Goal: Transaction & Acquisition: Purchase product/service

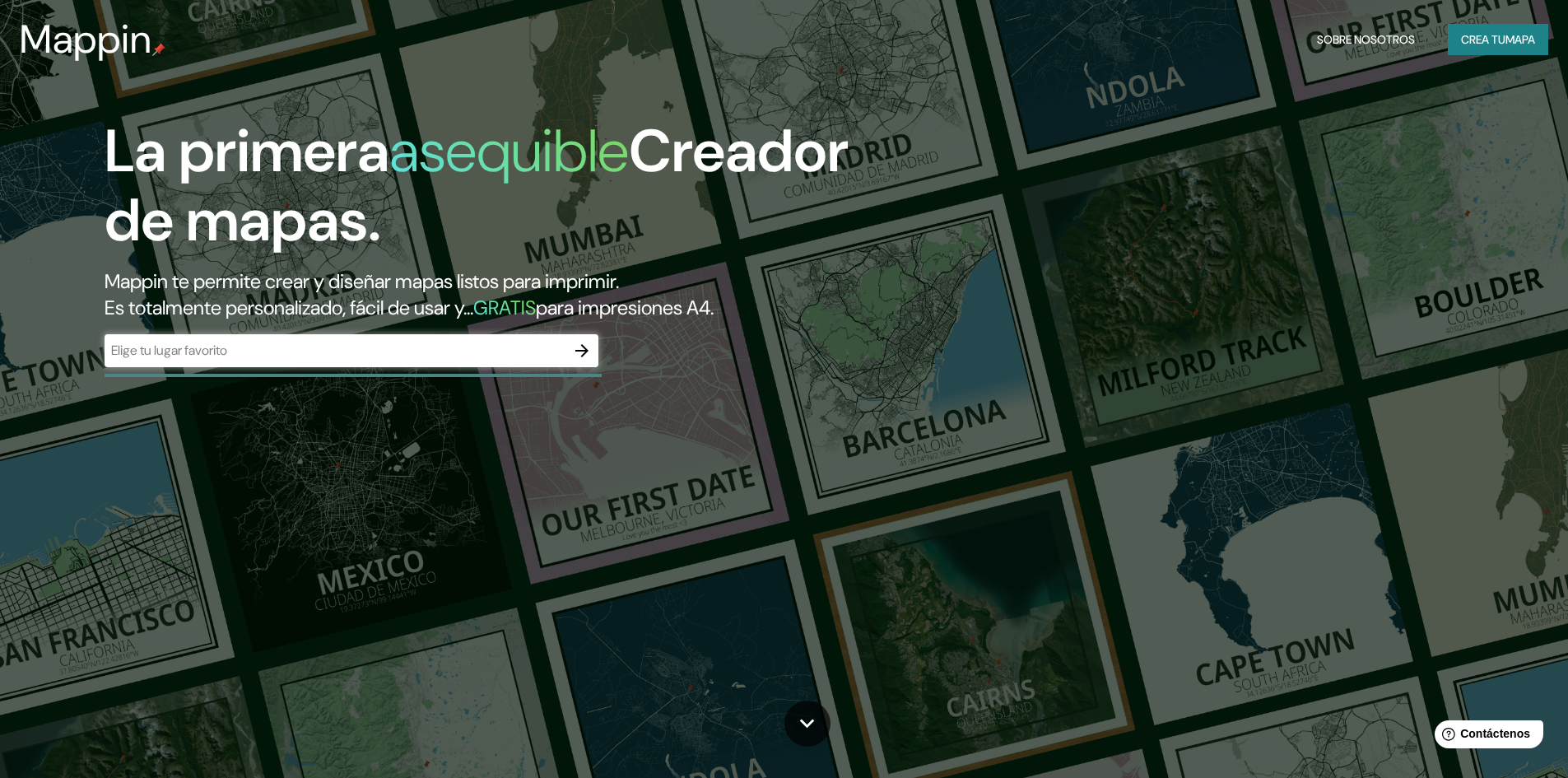
click at [470, 361] on div "​" at bounding box center [351, 351] width 494 height 33
type input "trujillo"
click at [381, 350] on input "trujillo" at bounding box center [335, 351] width 461 height 19
click at [578, 351] on icon "button" at bounding box center [582, 351] width 20 height 20
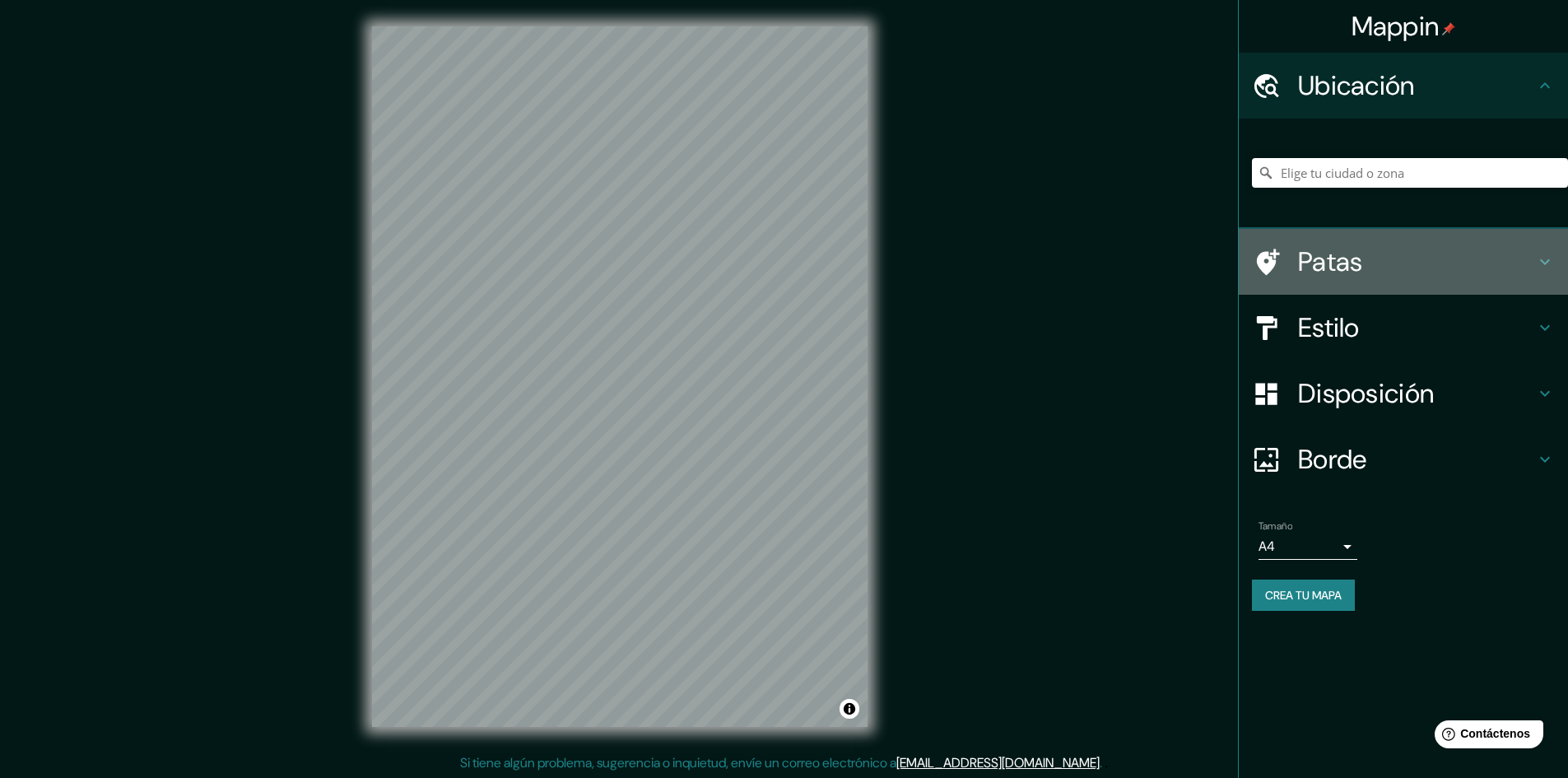
click at [1435, 269] on h4 "Patas" at bounding box center [1416, 262] width 237 height 33
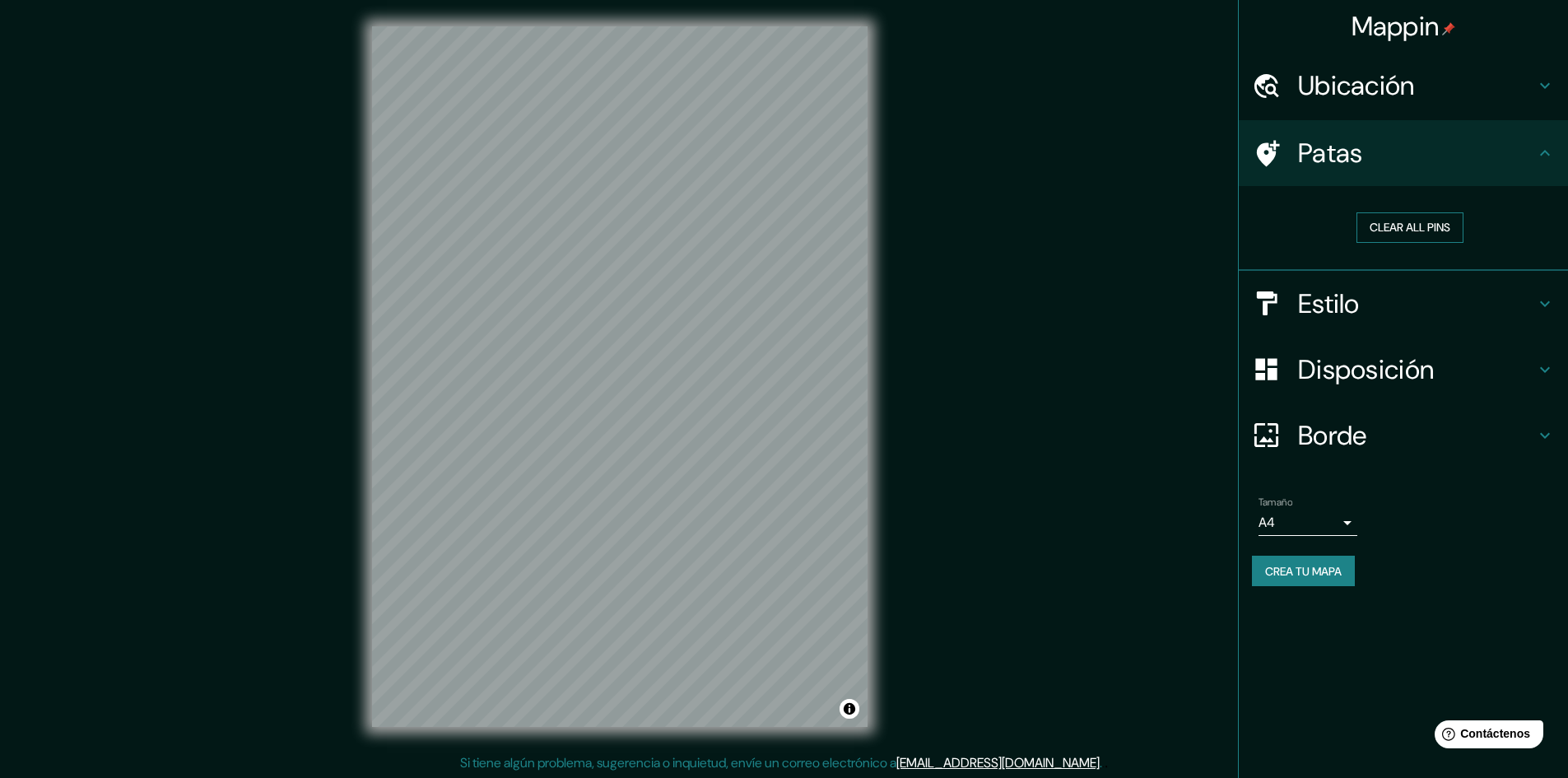
click at [1424, 237] on button "Clear all pins" at bounding box center [1410, 227] width 107 height 30
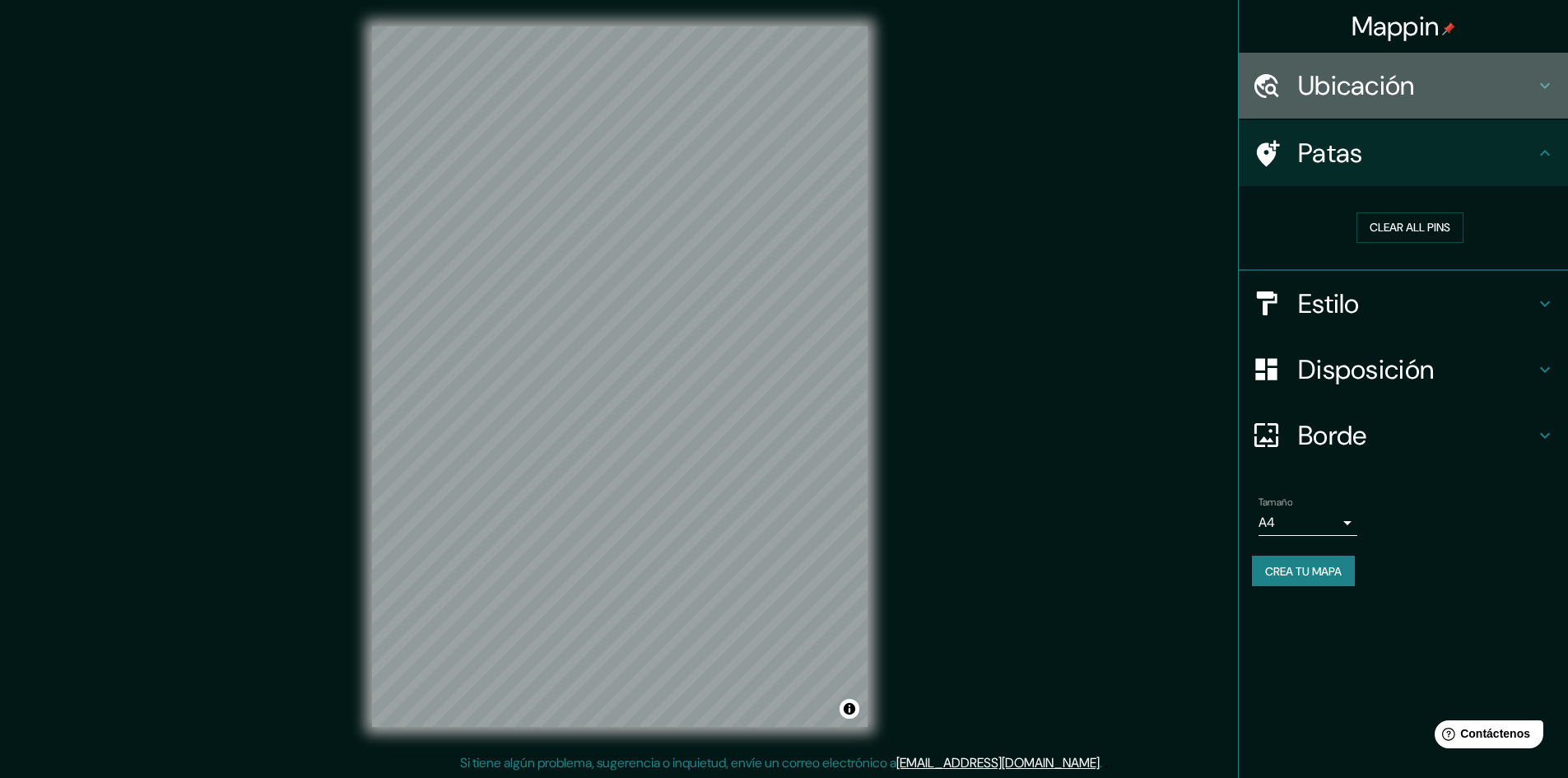
click at [1459, 82] on h4 "Ubicación" at bounding box center [1416, 85] width 237 height 33
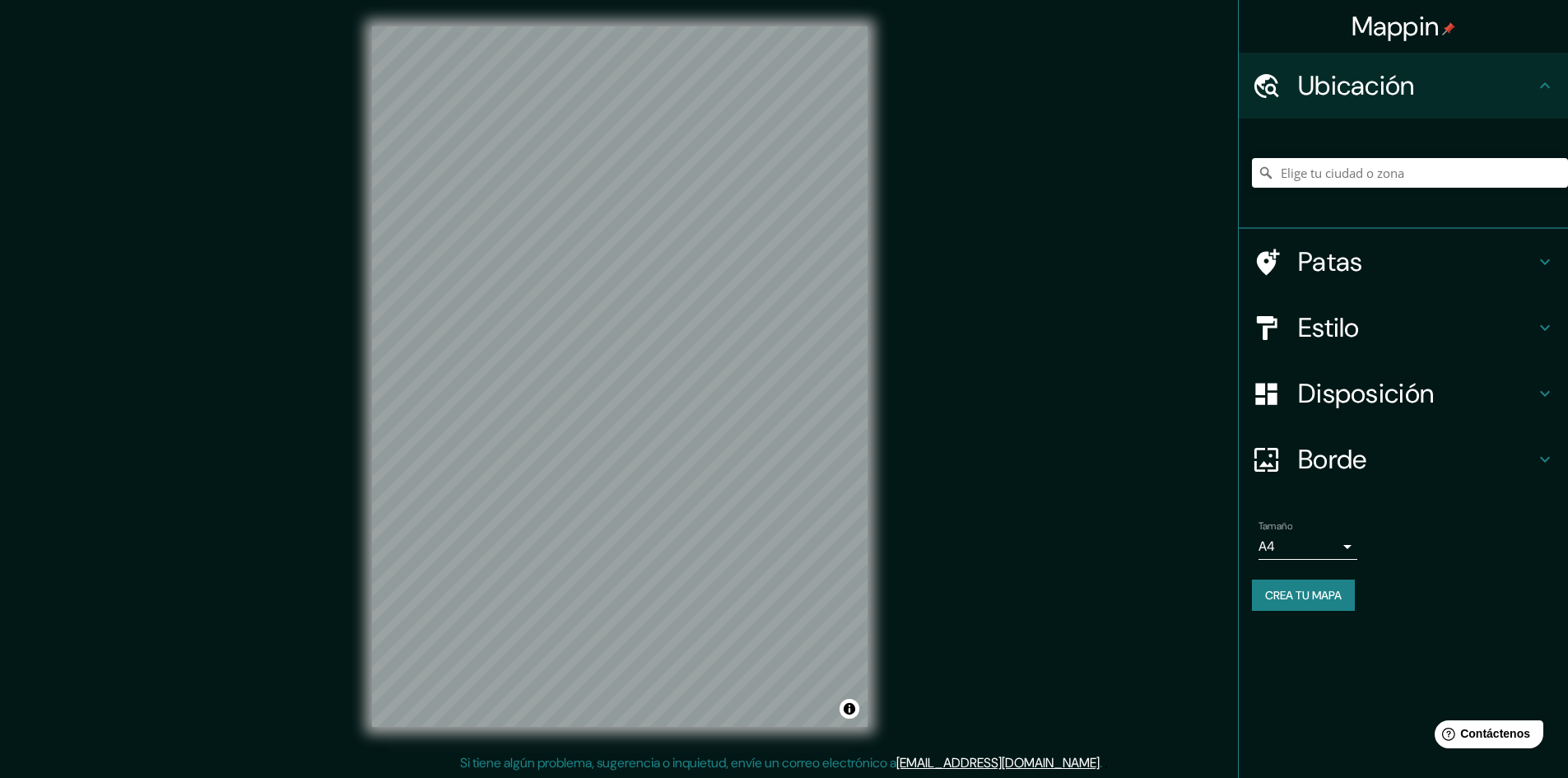
click at [1463, 96] on h4 "Ubicación" at bounding box center [1416, 85] width 237 height 33
click at [1360, 341] on font "Estilo" at bounding box center [1329, 328] width 62 height 35
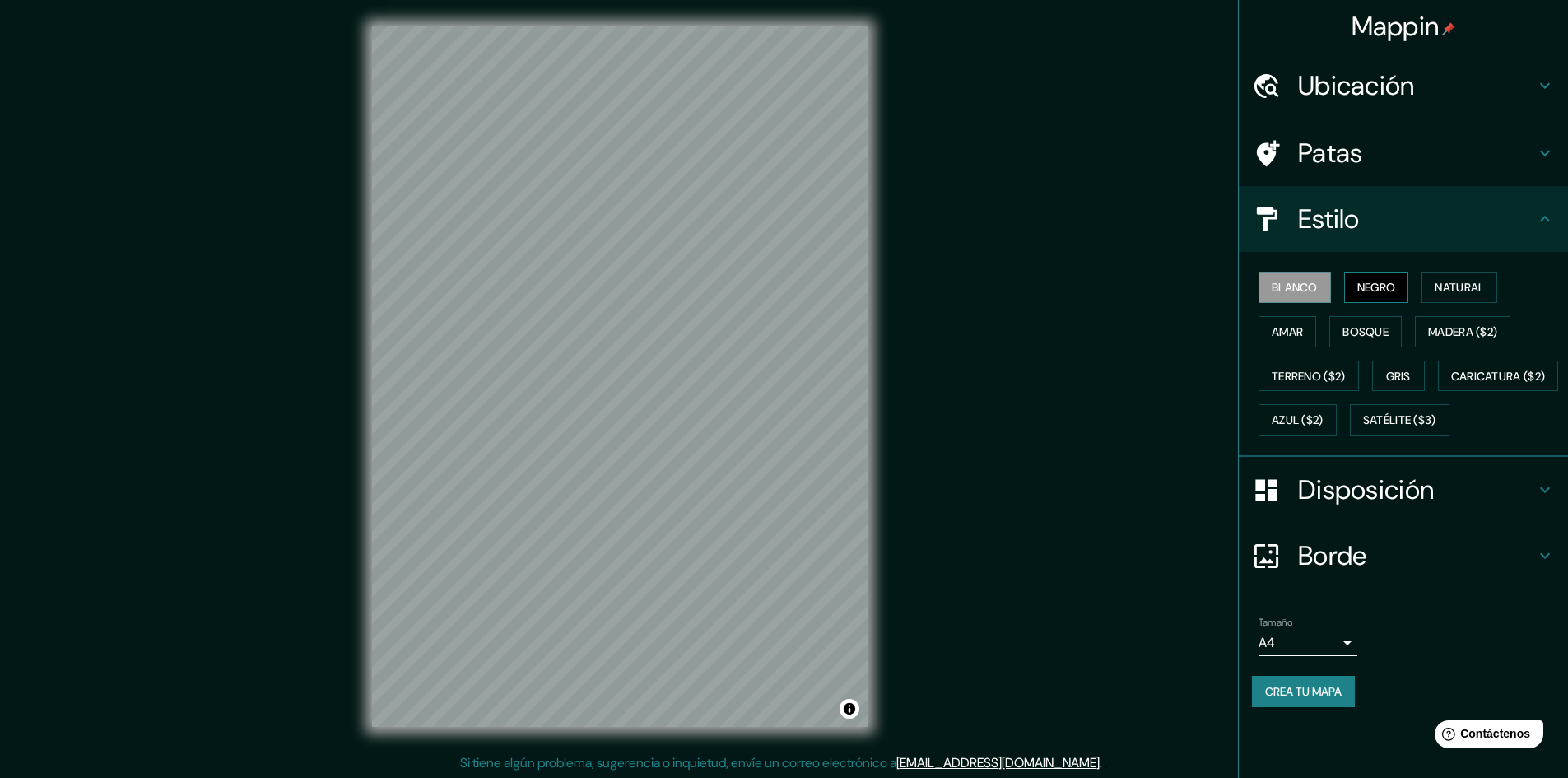
click at [1378, 286] on font "Negro" at bounding box center [1376, 287] width 39 height 15
click at [1303, 285] on font "Blanco" at bounding box center [1294, 287] width 46 height 15
click at [1473, 288] on font "Natural" at bounding box center [1459, 287] width 49 height 15
click at [1277, 331] on font "Amar" at bounding box center [1288, 332] width 31 height 15
click at [1375, 338] on font "Bosque" at bounding box center [1365, 332] width 46 height 15
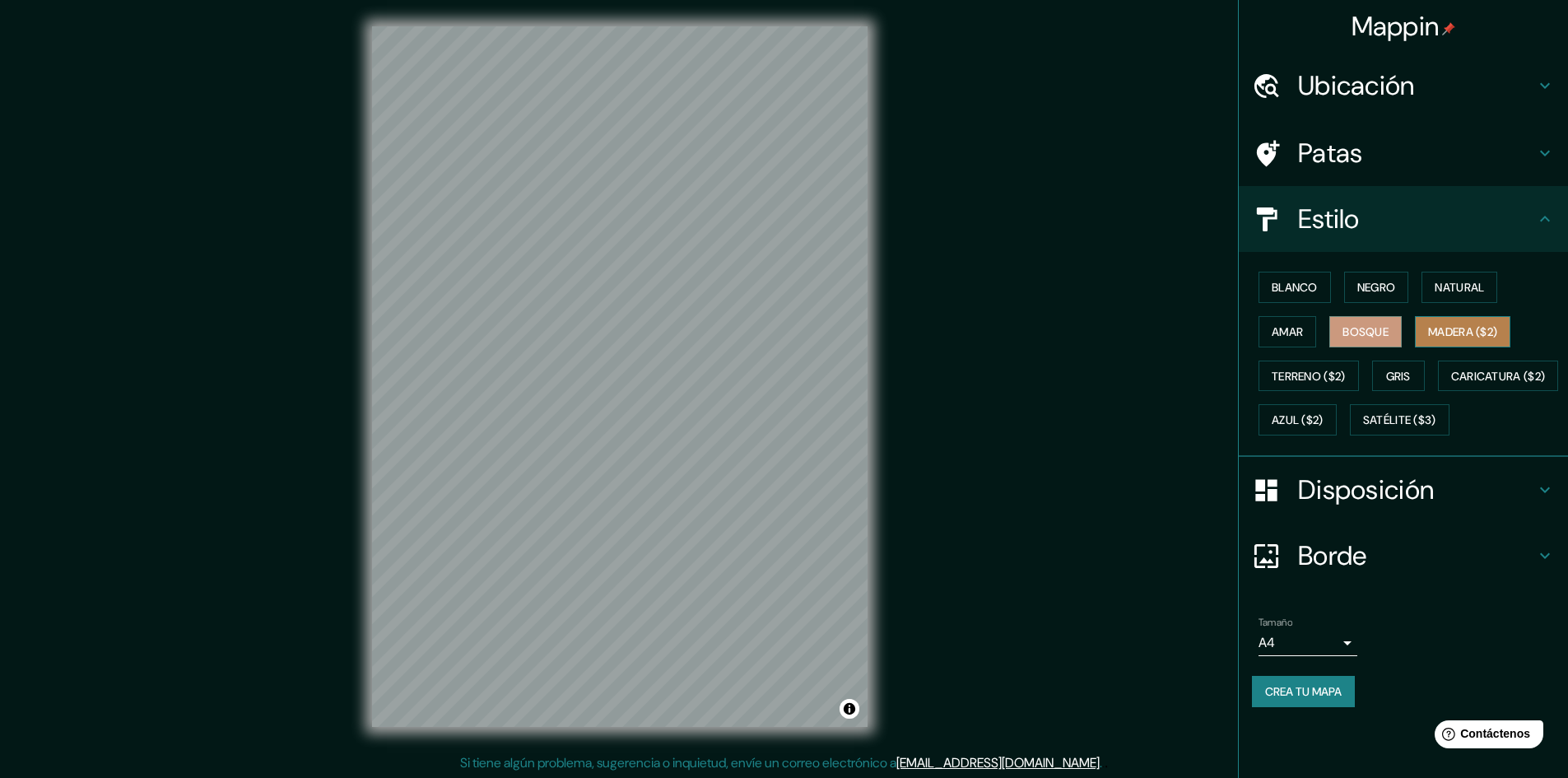
click at [1462, 338] on font "Madera ($2)" at bounding box center [1463, 332] width 69 height 15
click at [1314, 377] on font "Terreno ($2)" at bounding box center [1309, 376] width 74 height 15
click at [1407, 377] on font "Gris" at bounding box center [1398, 376] width 25 height 15
click at [1458, 293] on font "Natural" at bounding box center [1459, 287] width 49 height 15
click at [1458, 507] on h4 "Disposición" at bounding box center [1416, 490] width 237 height 33
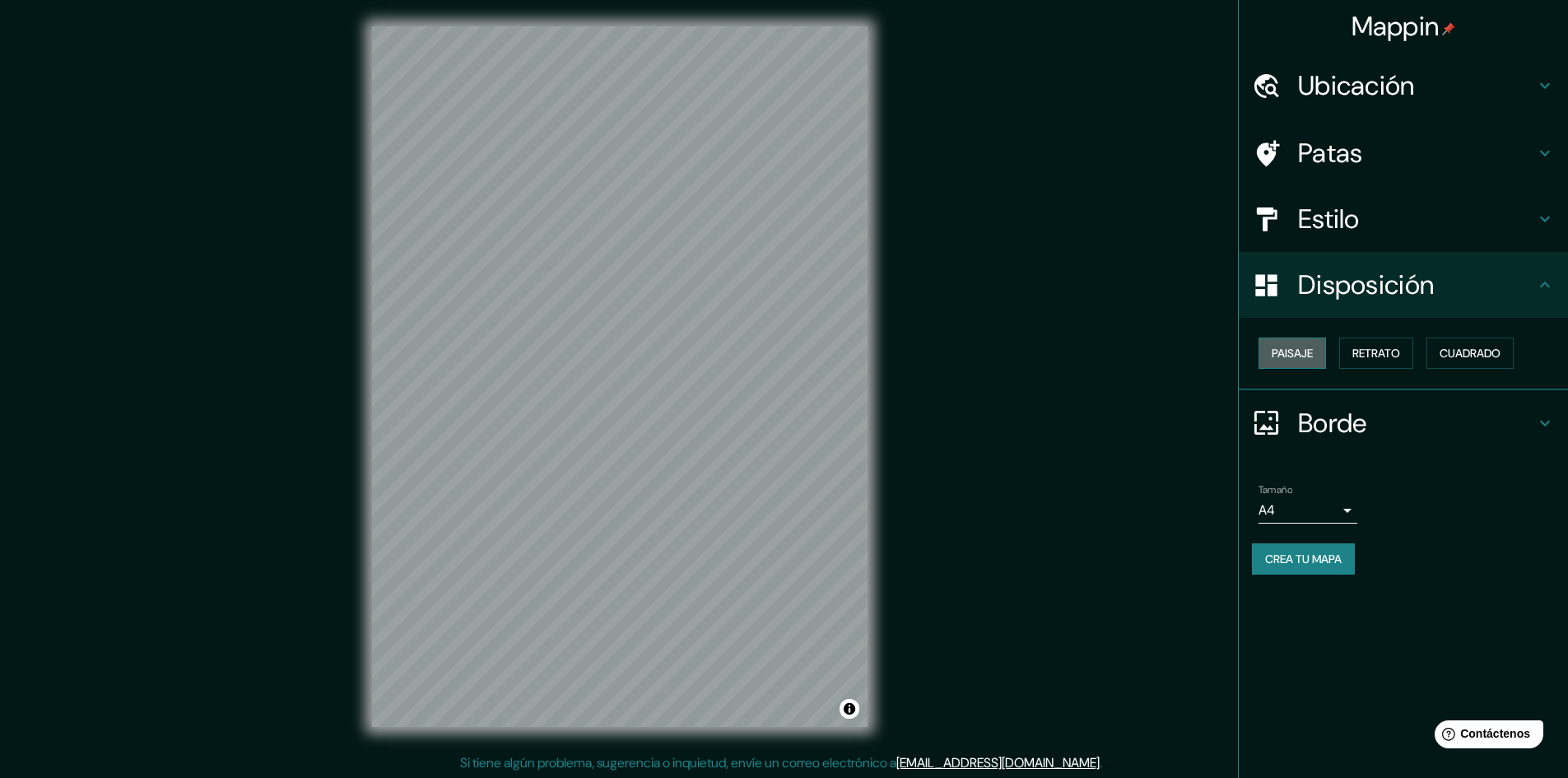
click at [1315, 351] on button "Paisaje" at bounding box center [1292, 353] width 67 height 31
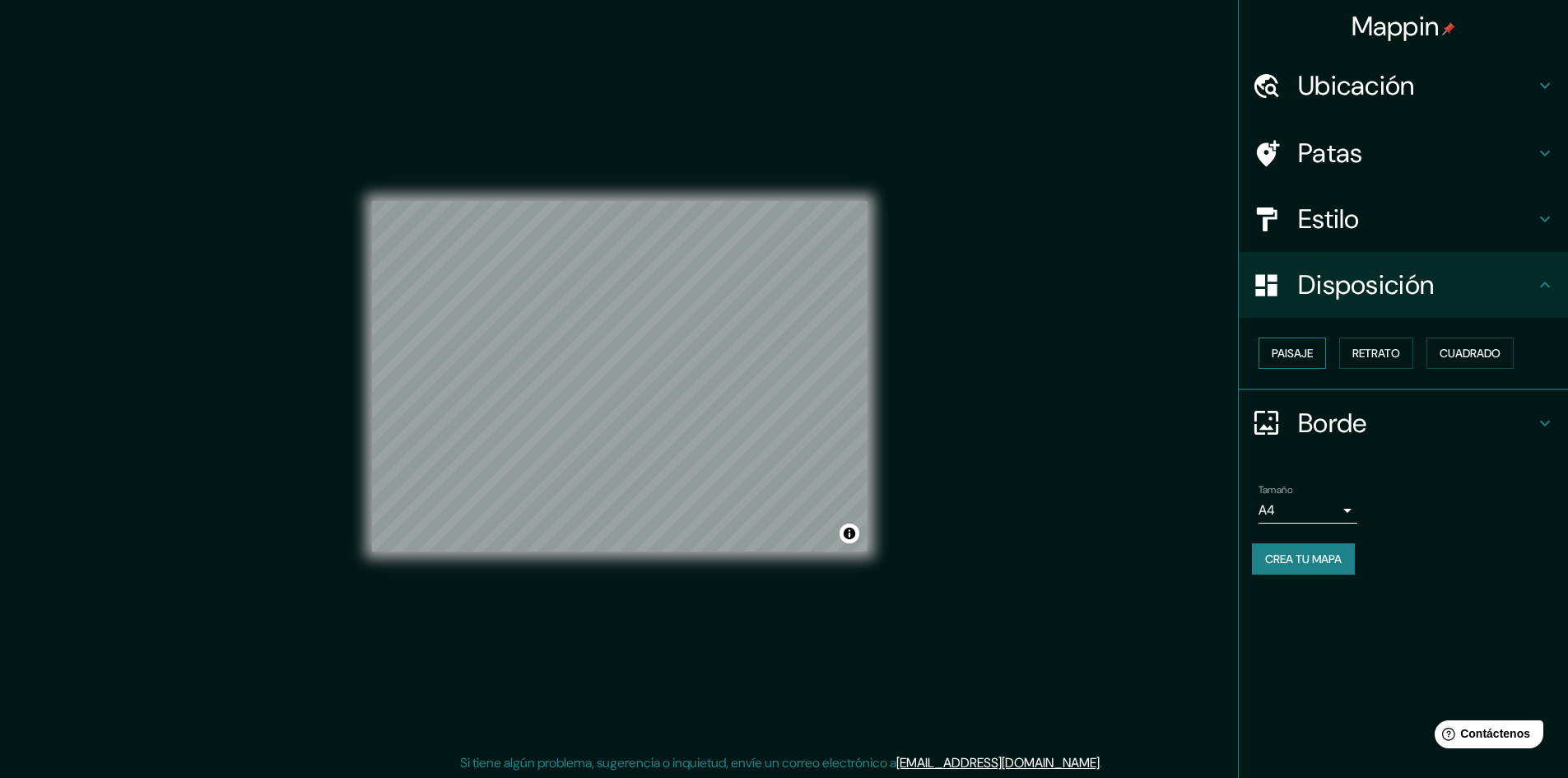
click at [1313, 351] on font "Paisaje" at bounding box center [1293, 353] width 41 height 15
click at [1386, 351] on font "Retrato" at bounding box center [1376, 353] width 47 height 15
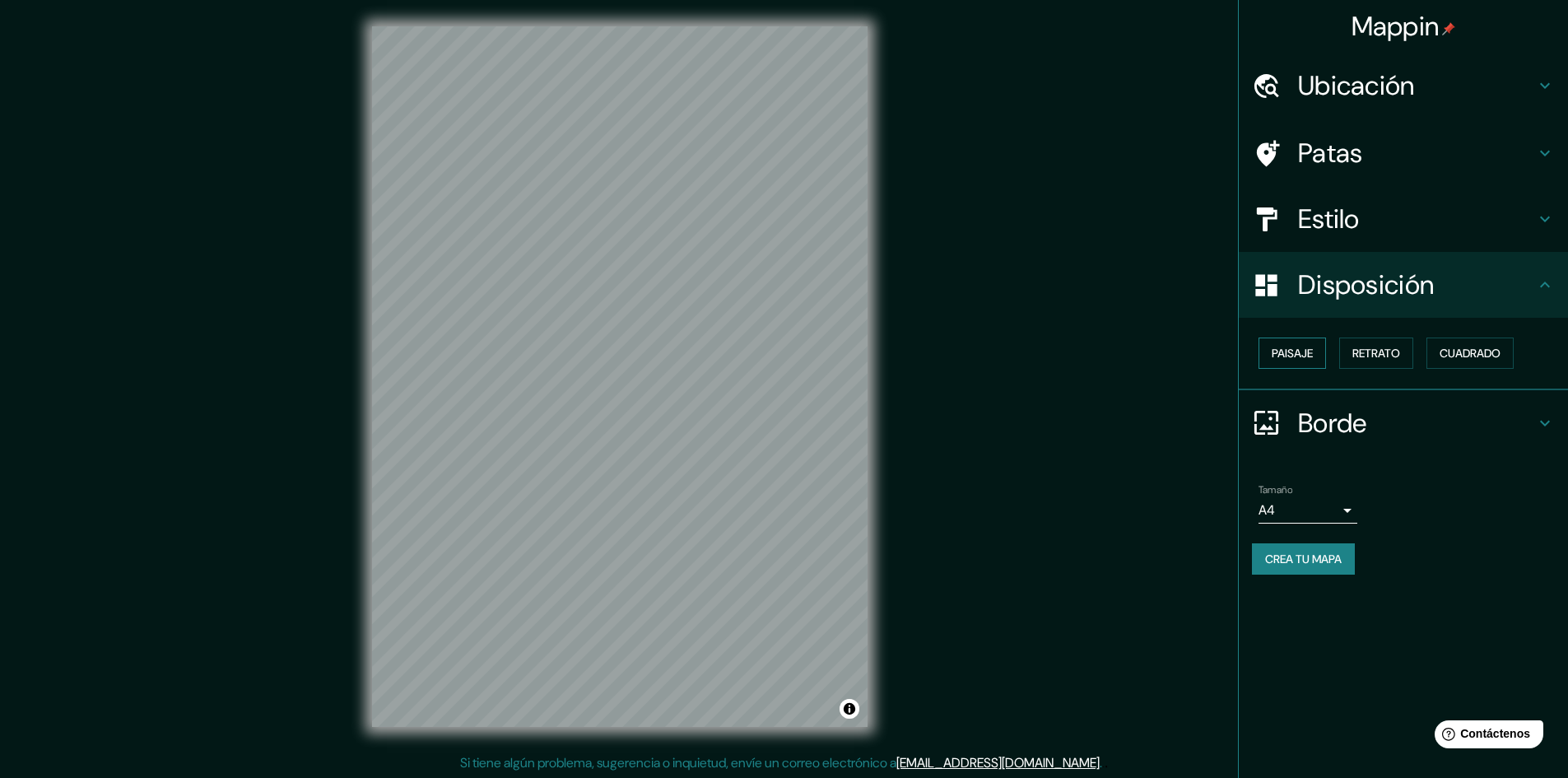
click at [1317, 360] on button "Paisaje" at bounding box center [1292, 353] width 67 height 31
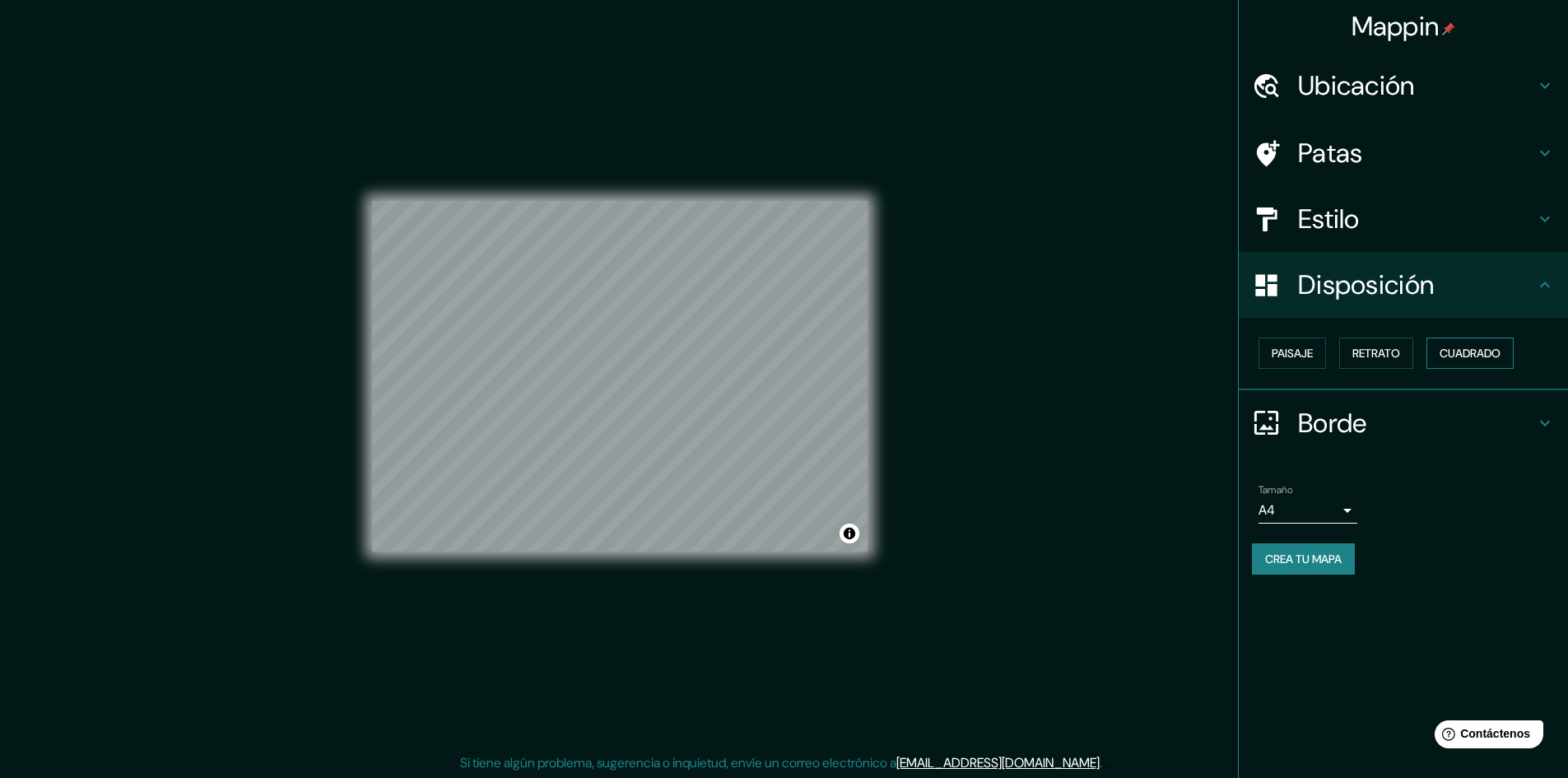
click at [1483, 366] on button "Cuadrado" at bounding box center [1470, 353] width 87 height 31
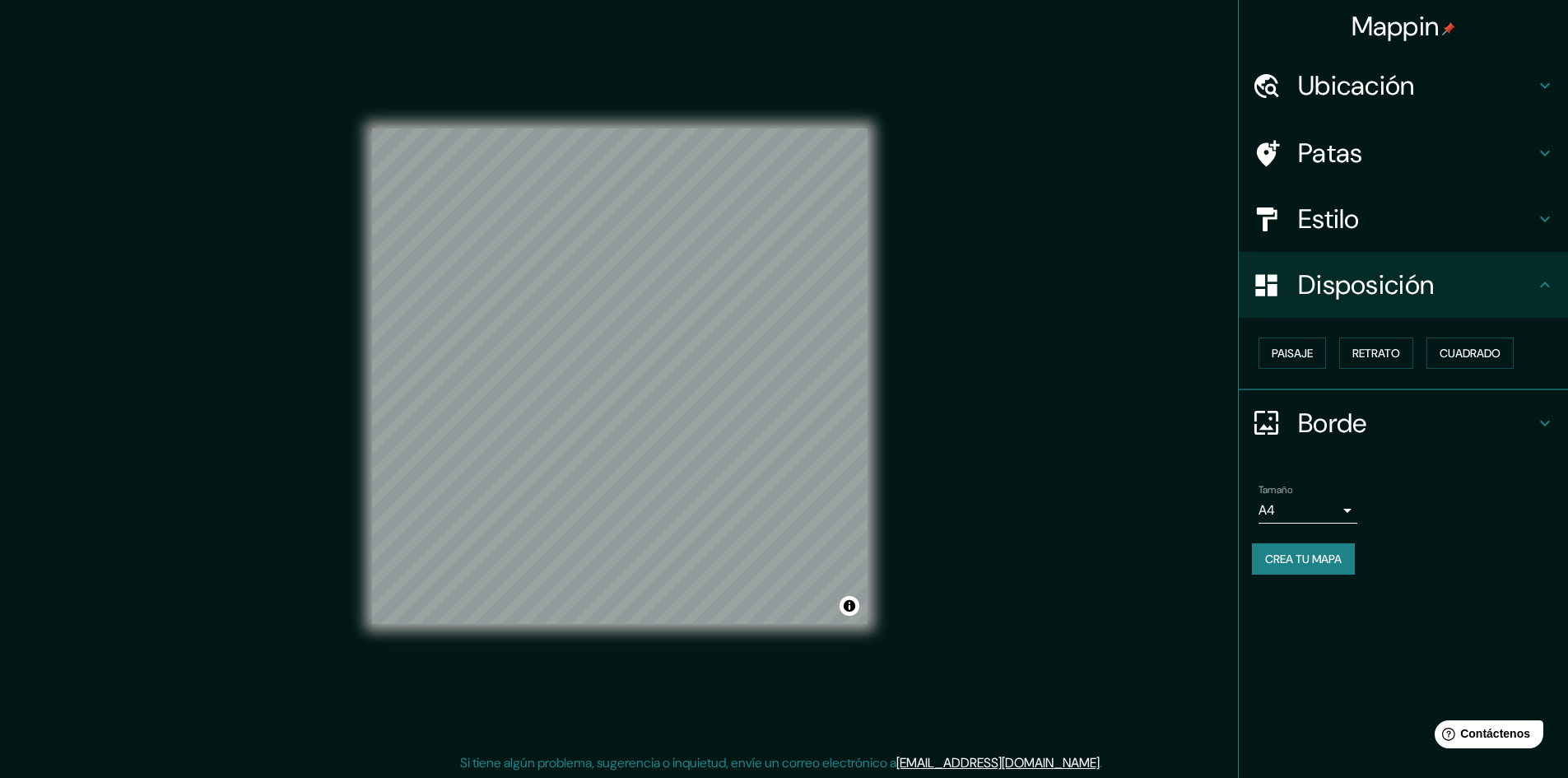
click at [1435, 426] on h4 "Borde" at bounding box center [1416, 423] width 237 height 33
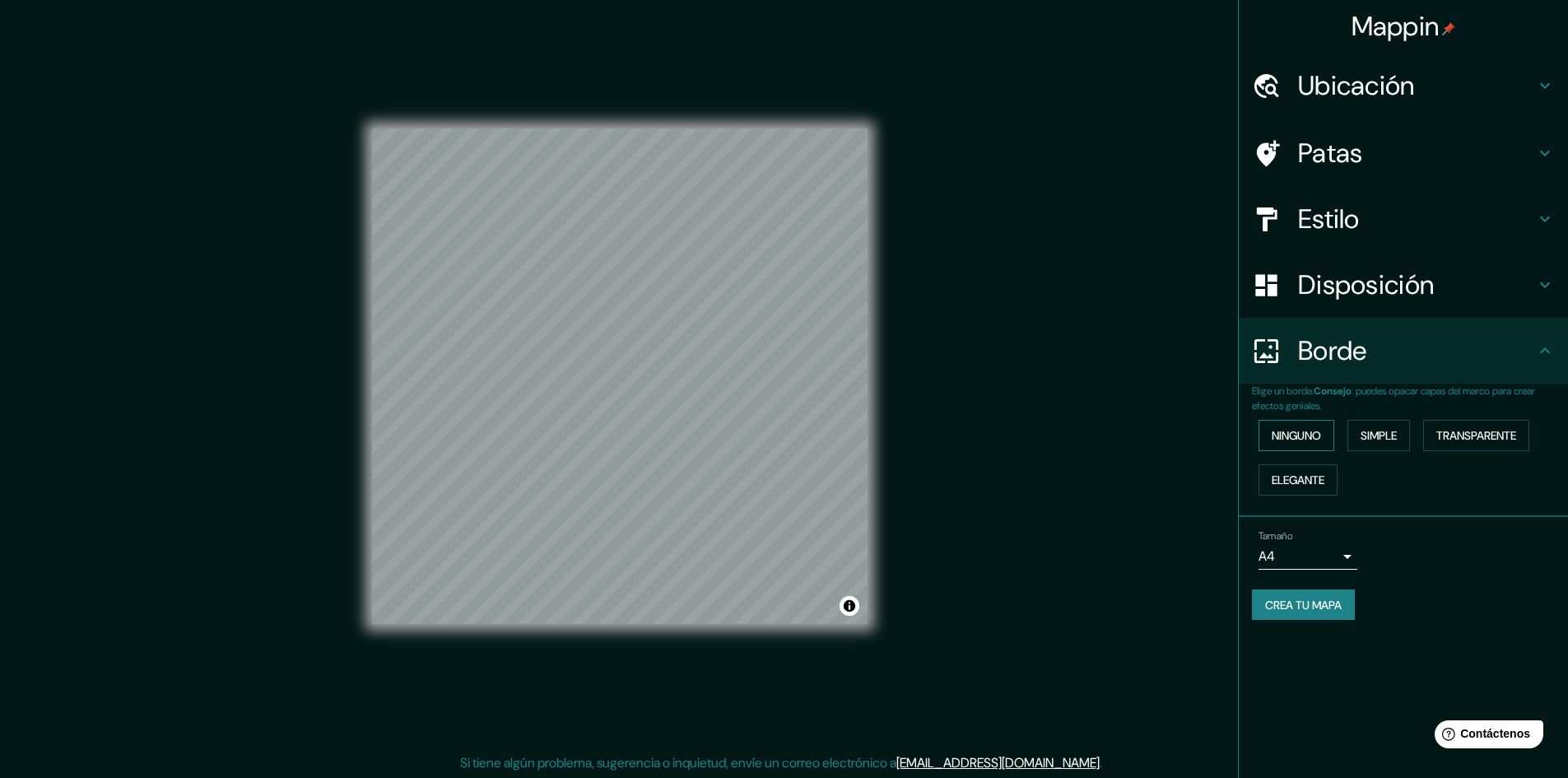
click at [1305, 438] on font "Ninguno" at bounding box center [1296, 435] width 49 height 15
click at [1393, 427] on font "Simple" at bounding box center [1379, 435] width 36 height 22
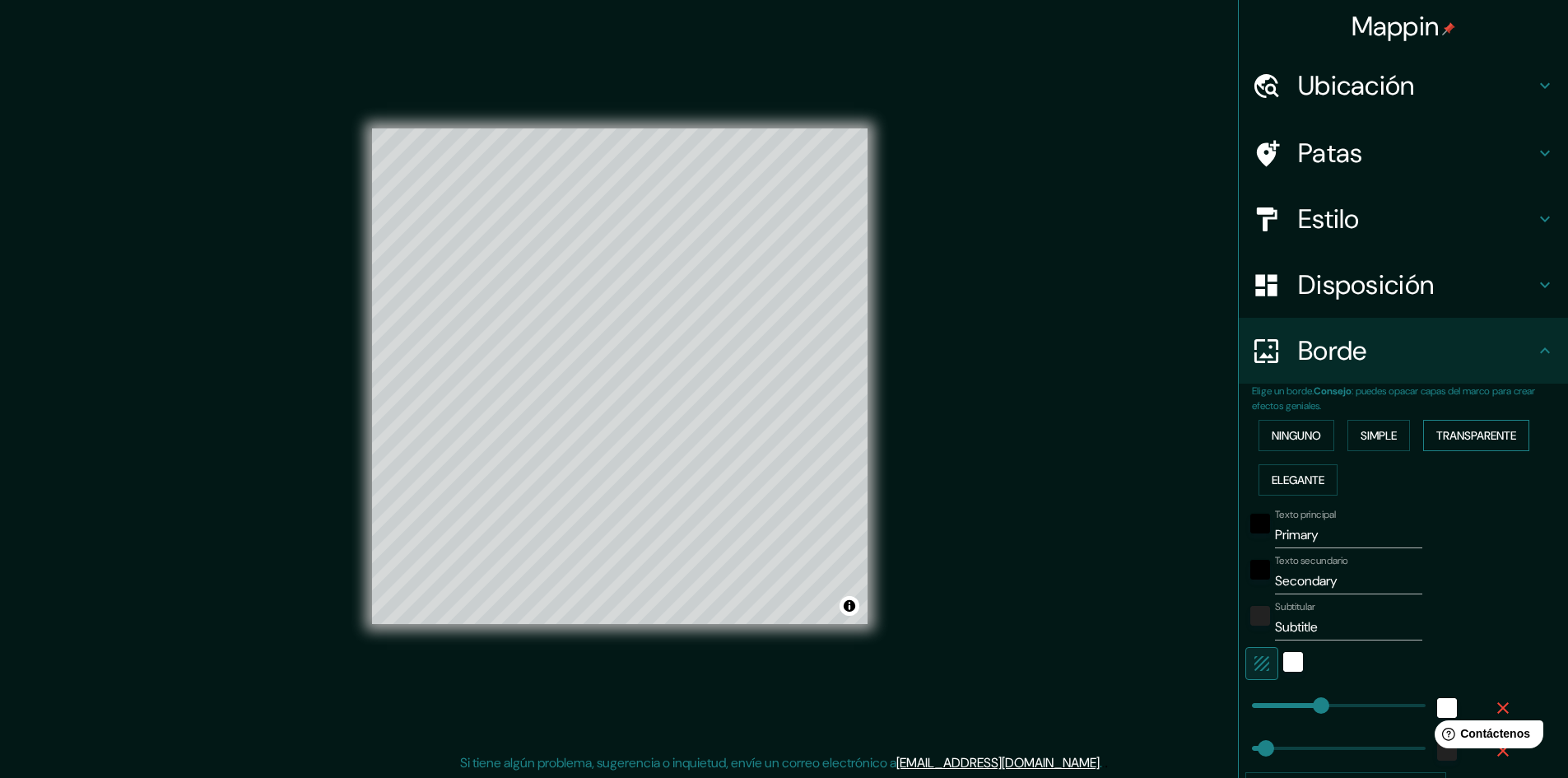
click at [1458, 437] on font "Transparente" at bounding box center [1476, 435] width 80 height 15
click at [1272, 430] on font "Ninguno" at bounding box center [1296, 435] width 49 height 15
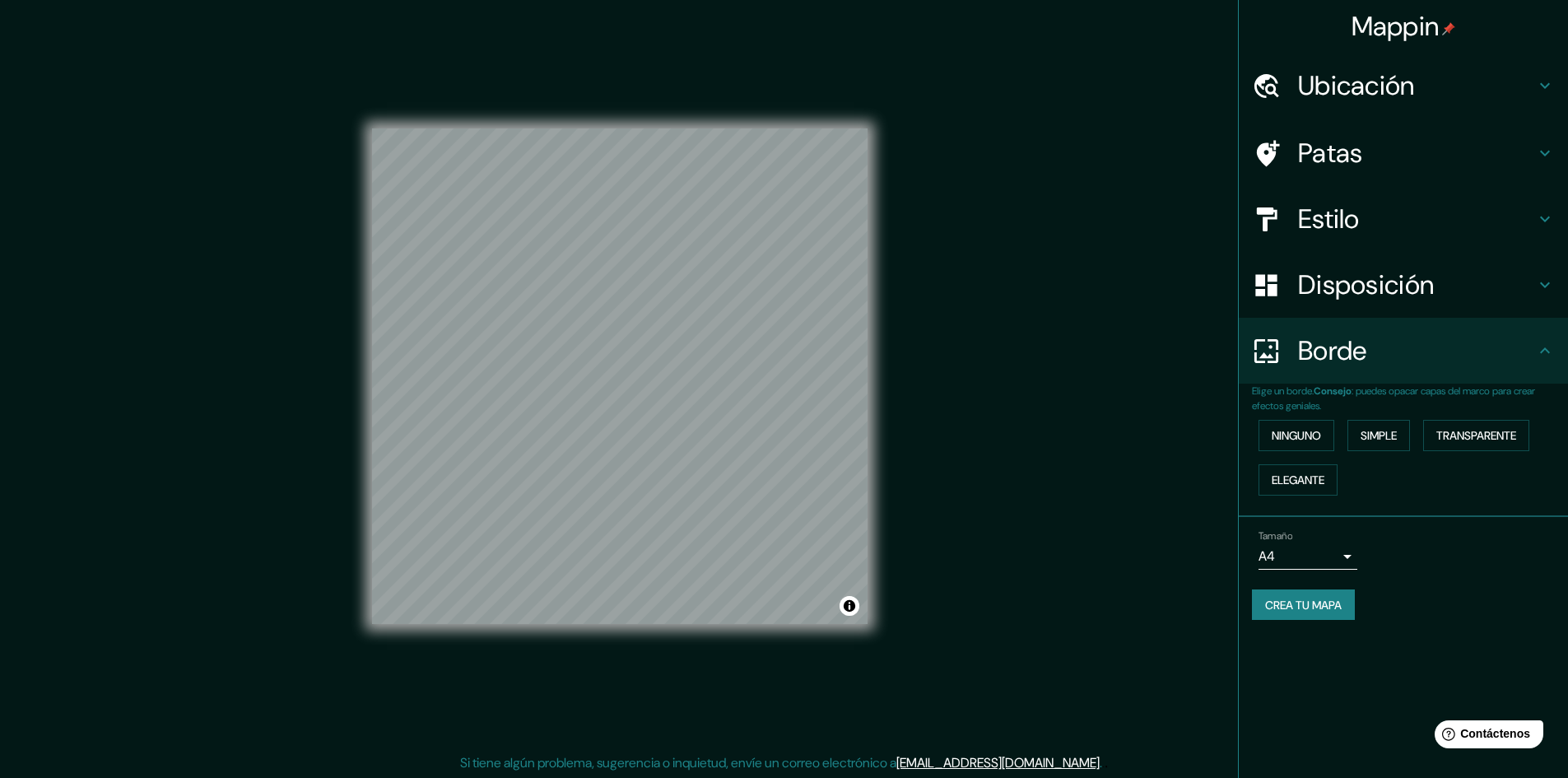
click at [1521, 542] on div "Tamaño A4 single" at bounding box center [1403, 550] width 303 height 53
click at [1425, 82] on h4 "Ubicación" at bounding box center [1416, 85] width 237 height 33
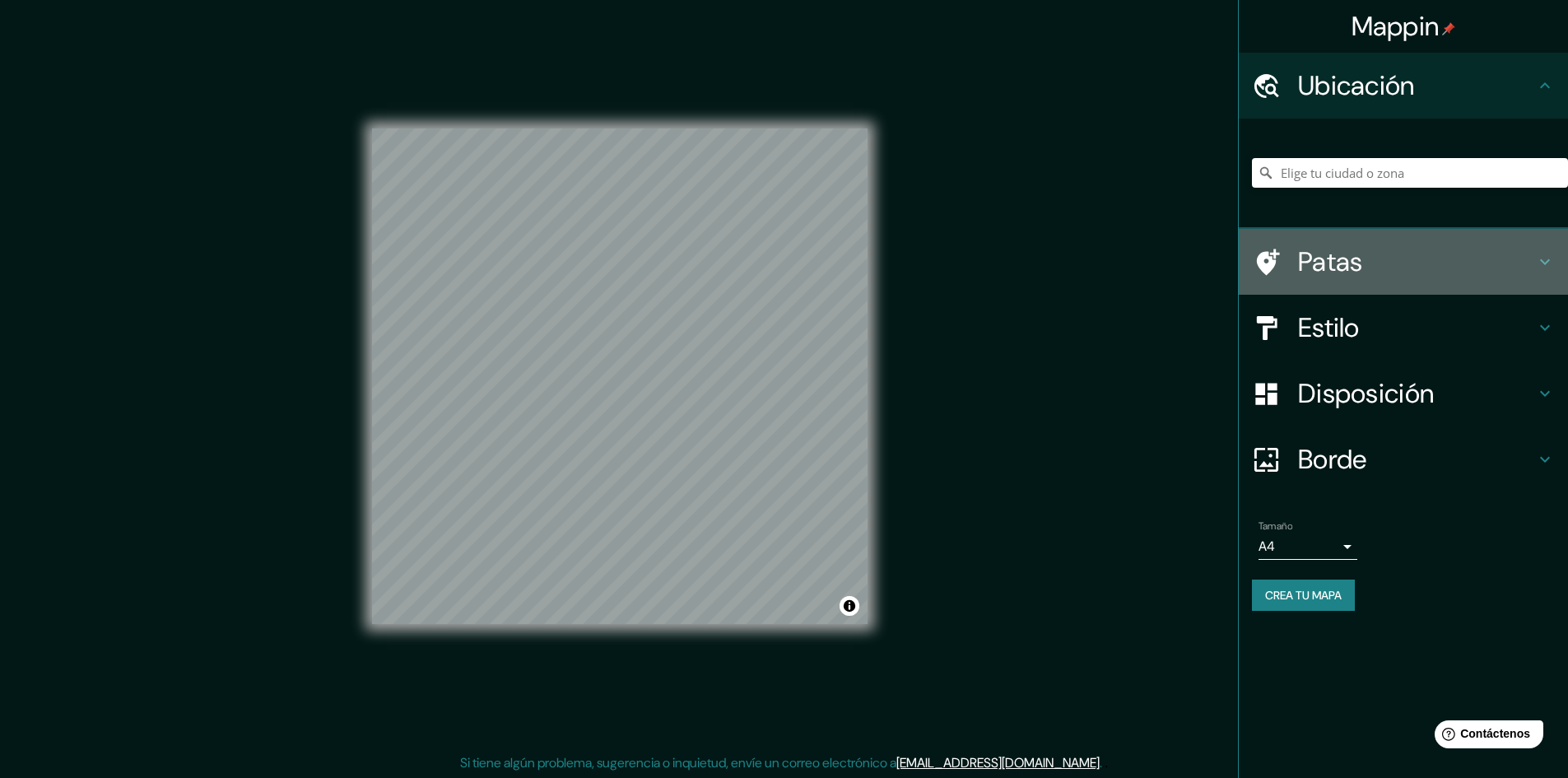
click at [1399, 265] on h4 "Patas" at bounding box center [1416, 262] width 237 height 33
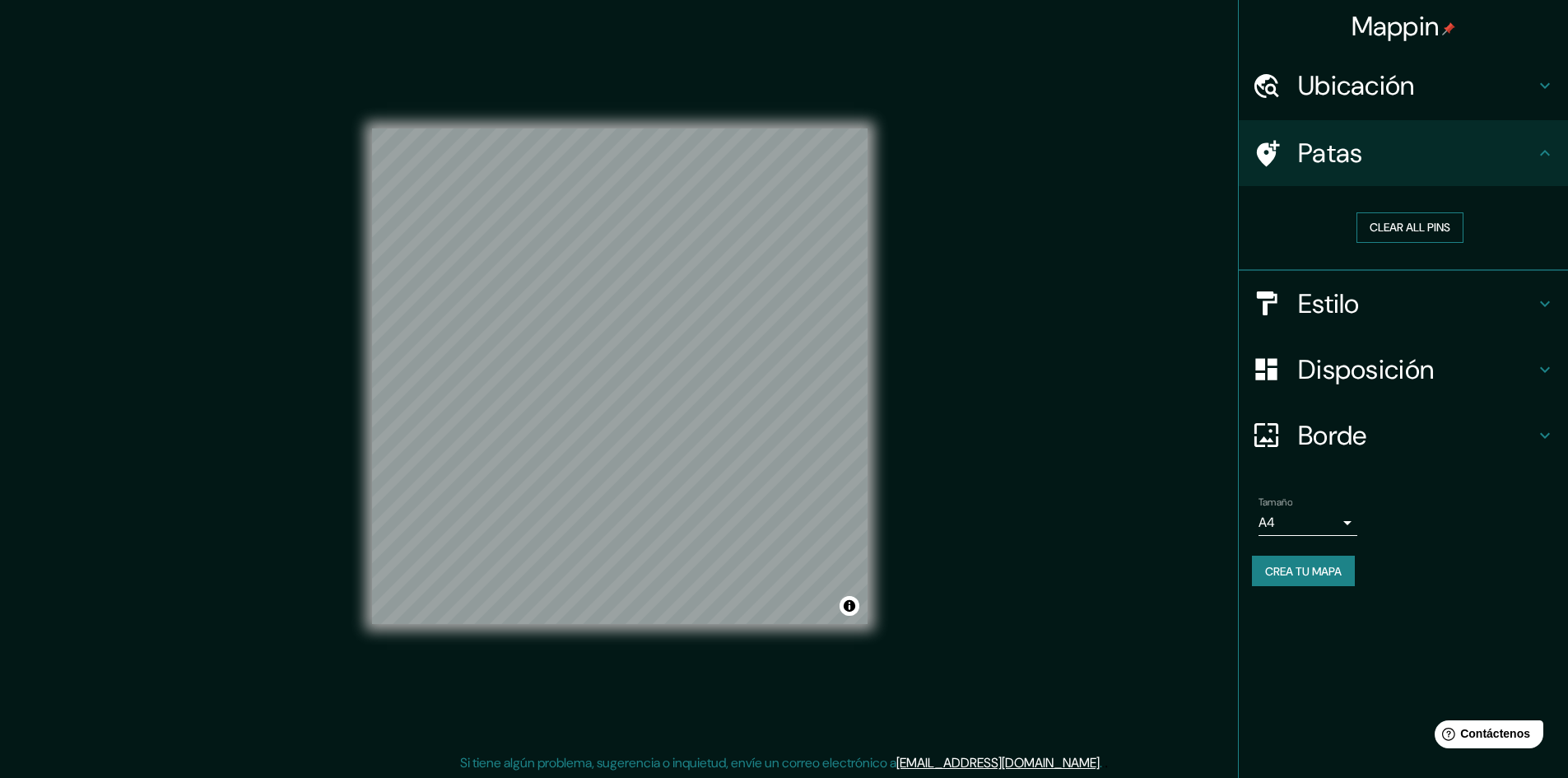
click at [1406, 223] on button "Clear all pins" at bounding box center [1410, 227] width 107 height 30
click at [1403, 239] on button "Clear all pins" at bounding box center [1410, 227] width 107 height 30
click at [1498, 126] on div "Patas" at bounding box center [1404, 153] width 330 height 66
click at [1408, 326] on div "Estilo" at bounding box center [1404, 304] width 330 height 66
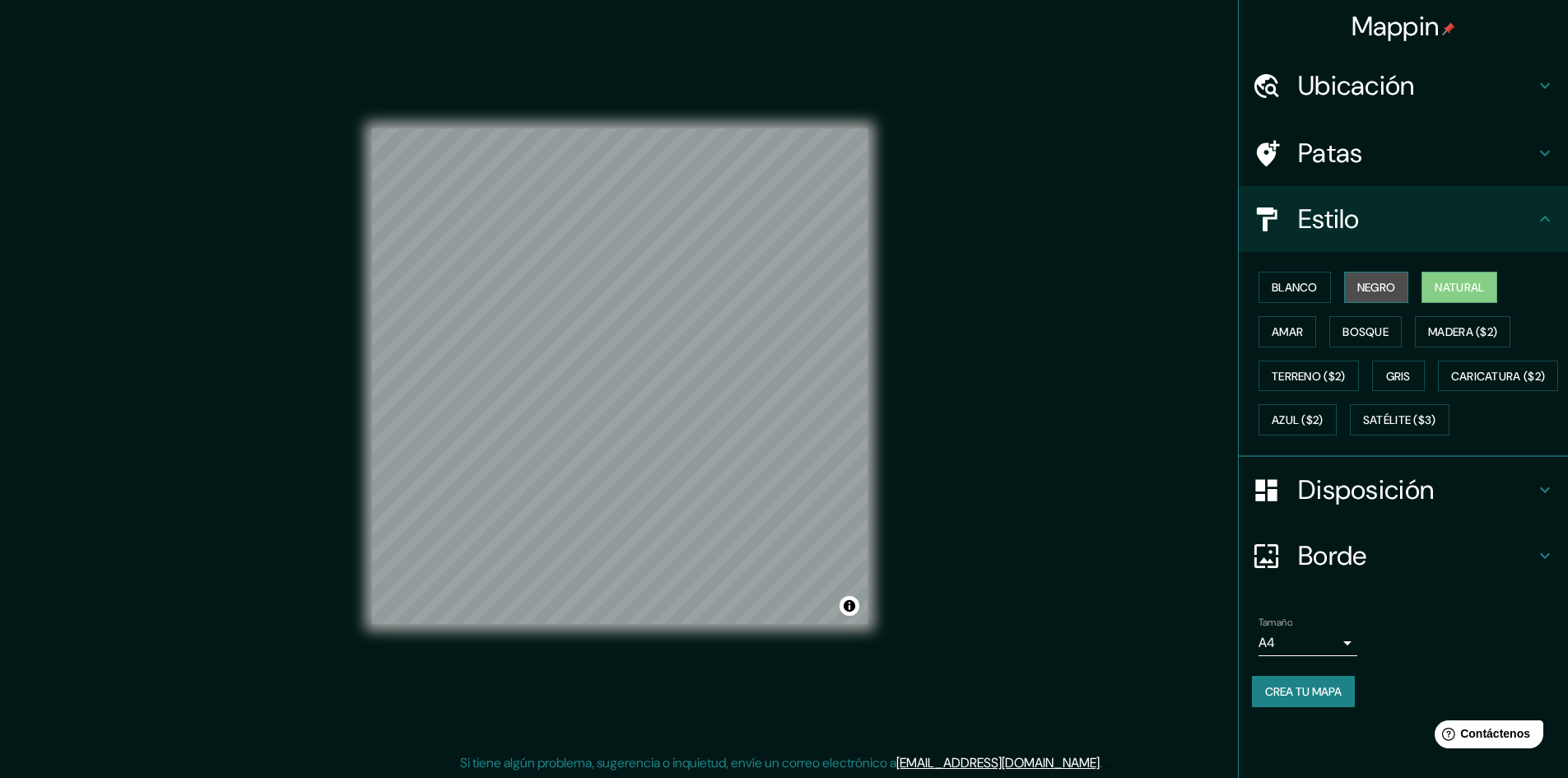
click at [1383, 289] on font "Negro" at bounding box center [1376, 287] width 39 height 15
click at [1333, 294] on div "Blanco Negro Natural [PERSON_NAME] ($2) Terreno ($2) Gris Caricatura ($2) Azul …" at bounding box center [1410, 353] width 316 height 177
click at [1307, 294] on font "Blanco" at bounding box center [1294, 287] width 46 height 15
